Goal: Task Accomplishment & Management: Complete application form

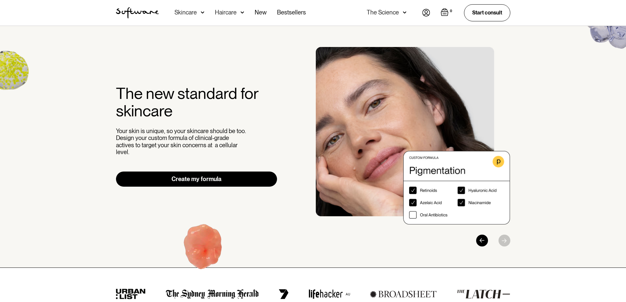
drag, startPoint x: 85, startPoint y: 107, endPoint x: 87, endPoint y: 26, distance: 81.5
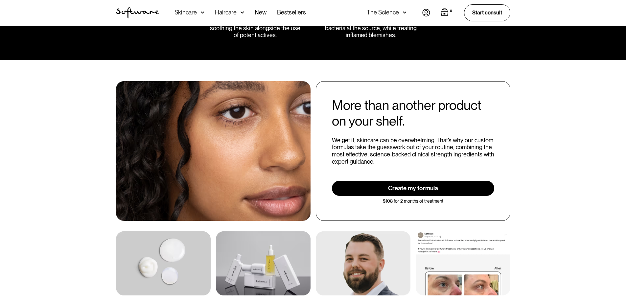
scroll to position [1149, 0]
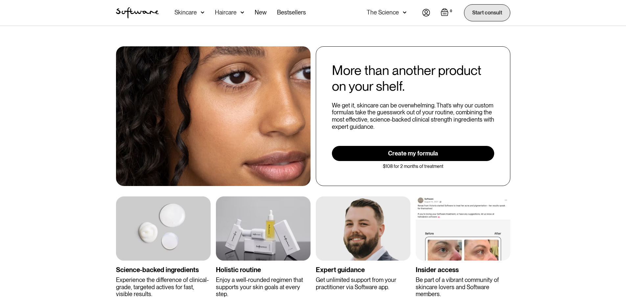
click at [472, 16] on link "Start consult" at bounding box center [487, 12] width 46 height 17
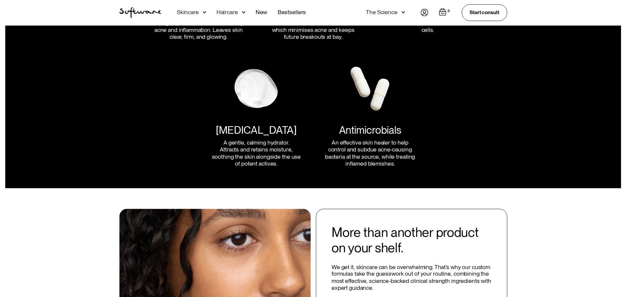
scroll to position [887, 0]
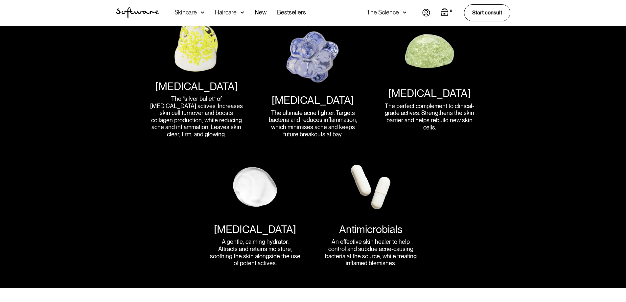
click at [189, 11] on div "Skincare" at bounding box center [185, 12] width 22 height 7
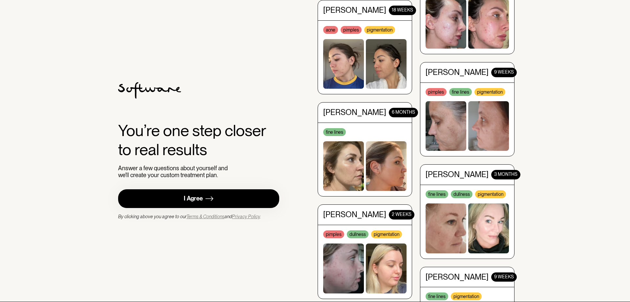
click at [232, 191] on link "I Agree" at bounding box center [198, 198] width 161 height 19
